Goal: Task Accomplishment & Management: Manage account settings

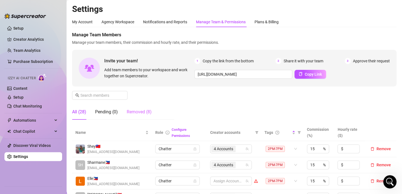
scroll to position [83, 0]
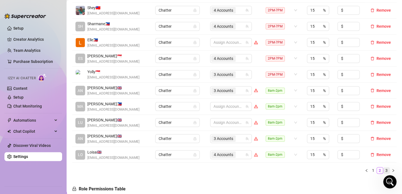
click at [383, 169] on link "3" at bounding box center [386, 170] width 6 height 6
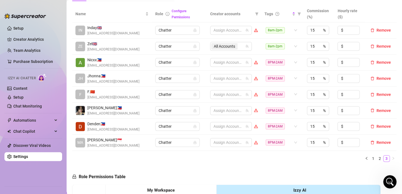
scroll to position [111, 0]
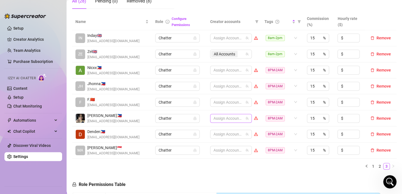
click at [214, 118] on div at bounding box center [228, 118] width 34 height 8
type input "jes"
click at [219, 104] on span "Select tree node" at bounding box center [218, 105] width 4 height 4
type input "[PERSON_NAME]"
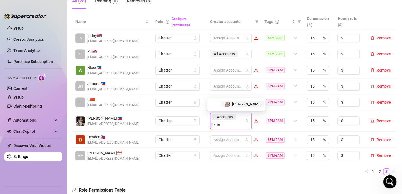
click at [219, 104] on span "Select tree node" at bounding box center [218, 104] width 4 height 4
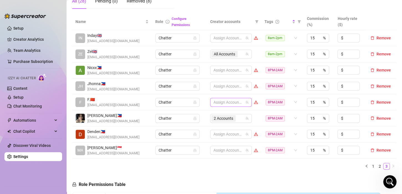
click at [216, 101] on div at bounding box center [228, 102] width 34 height 8
type input "[PERSON_NAME]"
click at [221, 113] on div "[PERSON_NAME]" at bounding box center [236, 113] width 55 height 7
click at [219, 111] on span "Select tree node" at bounding box center [218, 113] width 4 height 4
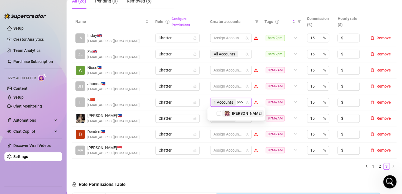
type input "phoe"
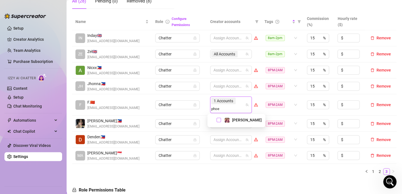
click at [218, 120] on span "Select tree node" at bounding box center [218, 120] width 4 height 4
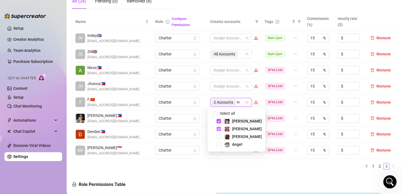
type input "ink"
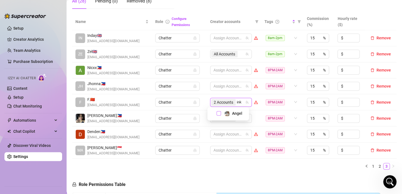
click at [219, 115] on span "Select tree node" at bounding box center [218, 113] width 4 height 4
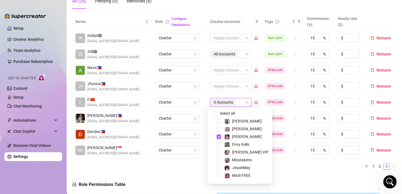
click at [203, 105] on td "Chatter" at bounding box center [179, 102] width 55 height 16
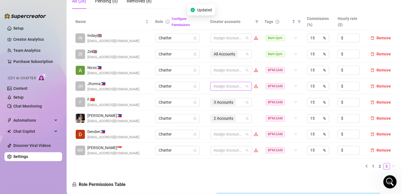
click at [216, 87] on div at bounding box center [228, 86] width 34 height 8
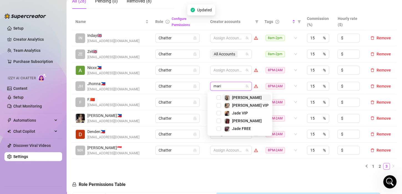
type input "[PERSON_NAME]"
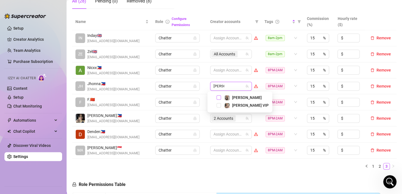
click at [220, 97] on span "Select tree node" at bounding box center [218, 97] width 4 height 4
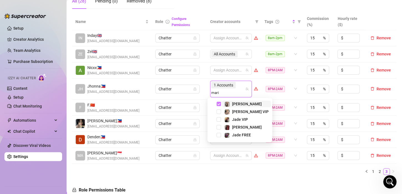
type input "[PERSON_NAME]"
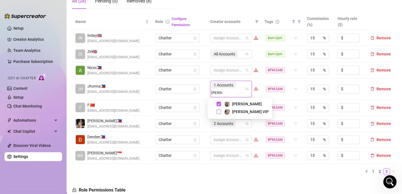
click at [218, 112] on span "Select tree node" at bounding box center [218, 111] width 4 height 4
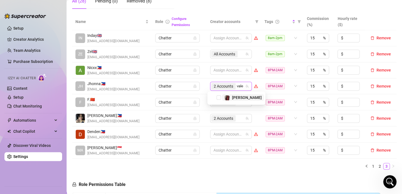
type input "valen"
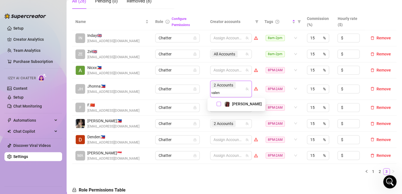
click at [220, 104] on span "Select tree node" at bounding box center [218, 104] width 4 height 4
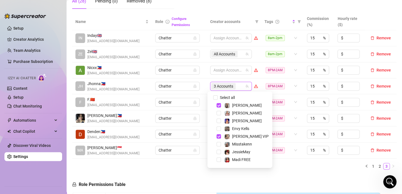
click at [201, 95] on td "Chatter" at bounding box center [179, 102] width 55 height 16
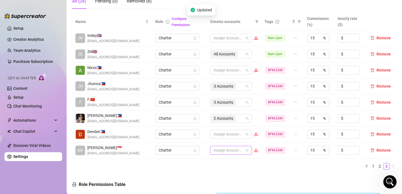
click at [224, 147] on div at bounding box center [228, 150] width 34 height 8
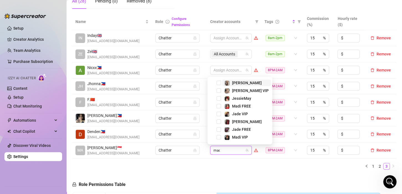
type input "madi"
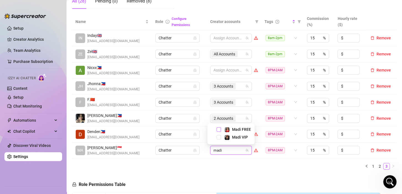
click at [219, 128] on span "Select tree node" at bounding box center [218, 129] width 4 height 4
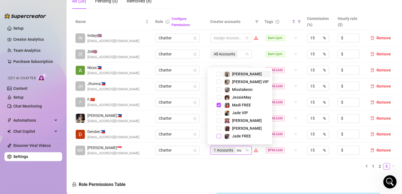
type input "madi"
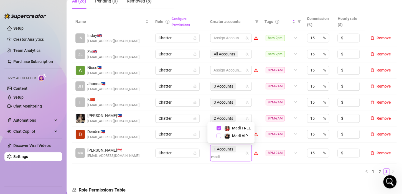
click at [218, 136] on span "Select tree node" at bounding box center [218, 136] width 4 height 4
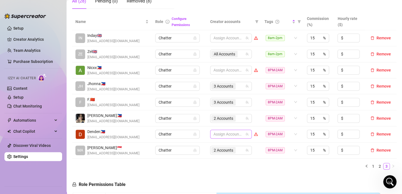
click at [221, 134] on div at bounding box center [228, 134] width 34 height 8
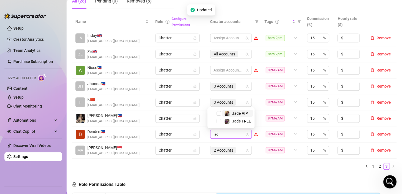
type input "jade"
click at [219, 113] on span "Select tree node" at bounding box center [218, 113] width 4 height 4
type input "jade"
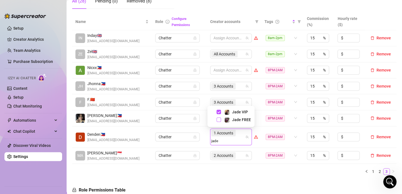
click at [218, 118] on span "Select tree node" at bounding box center [218, 120] width 4 height 4
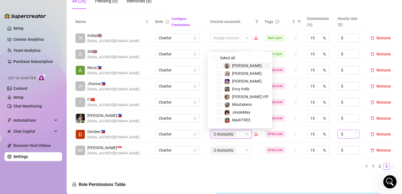
click at [249, 167] on ul "1 2 3" at bounding box center [234, 166] width 324 height 7
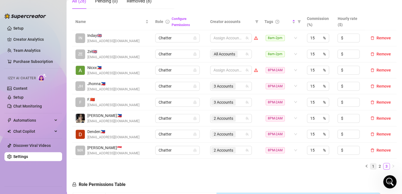
click at [370, 167] on link "1" at bounding box center [373, 166] width 6 height 6
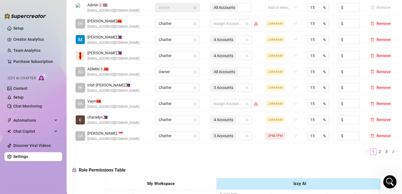
scroll to position [166, 0]
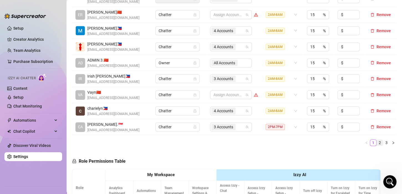
click at [377, 144] on link "2" at bounding box center [380, 143] width 6 height 6
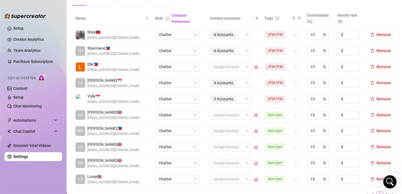
scroll to position [111, 0]
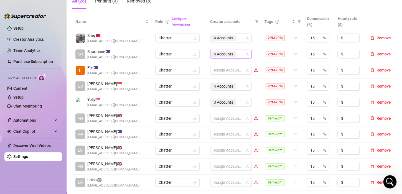
click at [224, 53] on span "4 Accounts" at bounding box center [223, 54] width 19 height 6
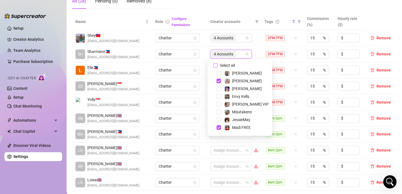
click at [214, 64] on input "Select all" at bounding box center [215, 65] width 4 height 4
checkbox input "false"
click at [227, 54] on div at bounding box center [228, 54] width 34 height 8
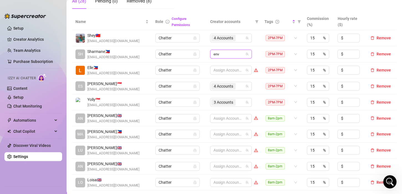
type input "envy"
click at [219, 64] on span "Select tree node" at bounding box center [218, 65] width 4 height 4
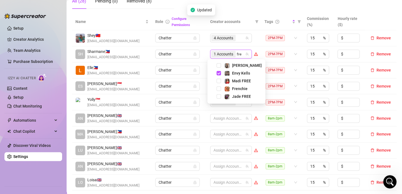
type input "fren"
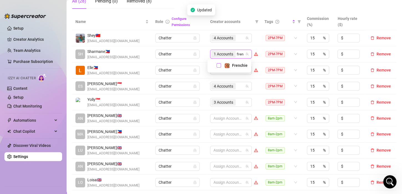
click at [218, 66] on span "Select tree node" at bounding box center [218, 65] width 4 height 4
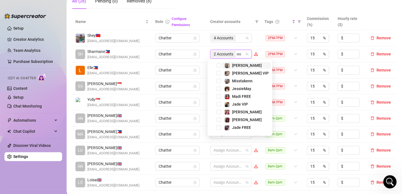
type input "mis"
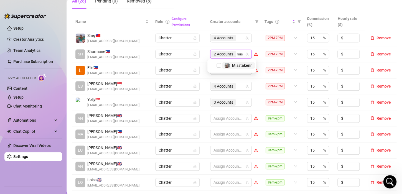
click at [219, 65] on span "Select tree node" at bounding box center [218, 65] width 4 height 4
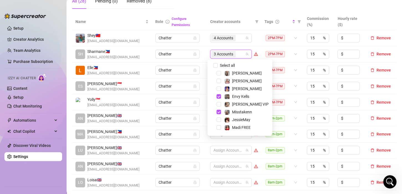
click at [207, 54] on td "3 Accounts" at bounding box center [234, 54] width 54 height 16
